Goal: Navigation & Orientation: Find specific page/section

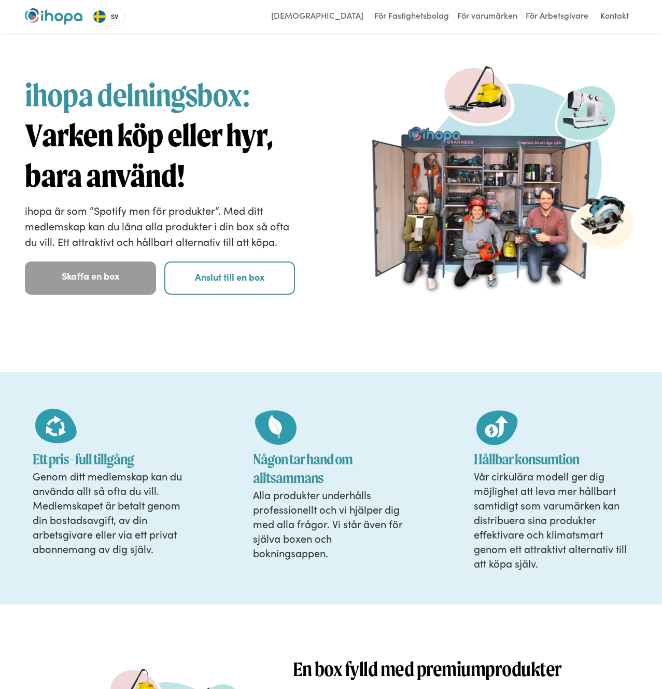
click at [114, 20] on link "SV" at bounding box center [107, 16] width 33 height 17
click at [116, 32] on link "EN" at bounding box center [108, 35] width 34 height 17
click at [193, 91] on span "ihopa delningsbox:" at bounding box center [137, 94] width 225 height 37
click at [110, 22] on link "EN" at bounding box center [108, 16] width 34 height 17
click at [228, 78] on span "ihopa delningsbox:" at bounding box center [137, 94] width 225 height 37
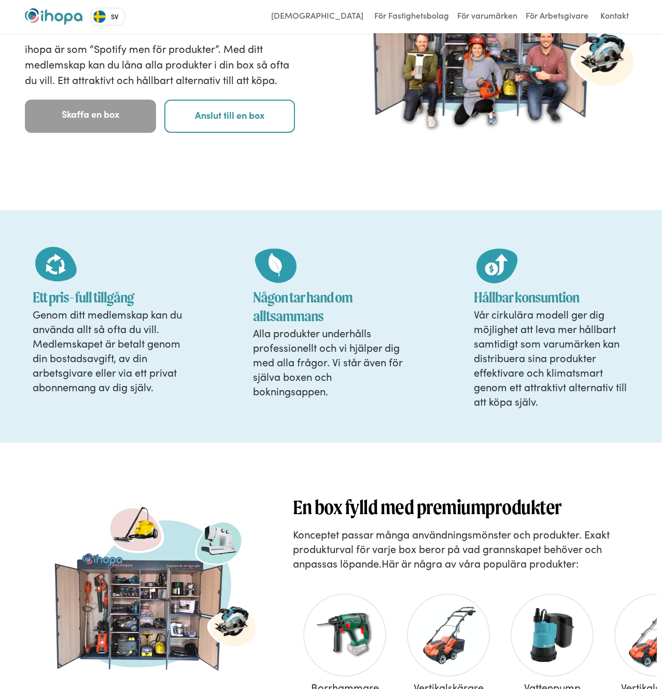
scroll to position [220, 0]
